Goal: Information Seeking & Learning: Learn about a topic

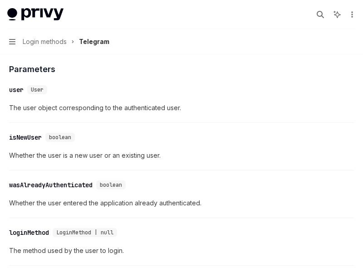
scroll to position [1075, 0]
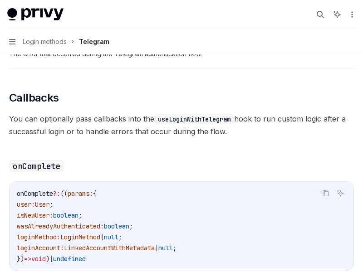
scroll to position [769, 0]
